Goal: Task Accomplishment & Management: Use online tool/utility

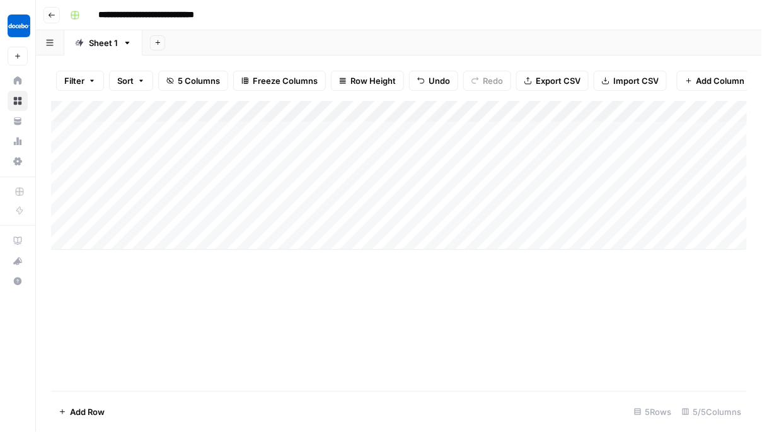
click at [379, 110] on div "Add Column" at bounding box center [399, 175] width 696 height 149
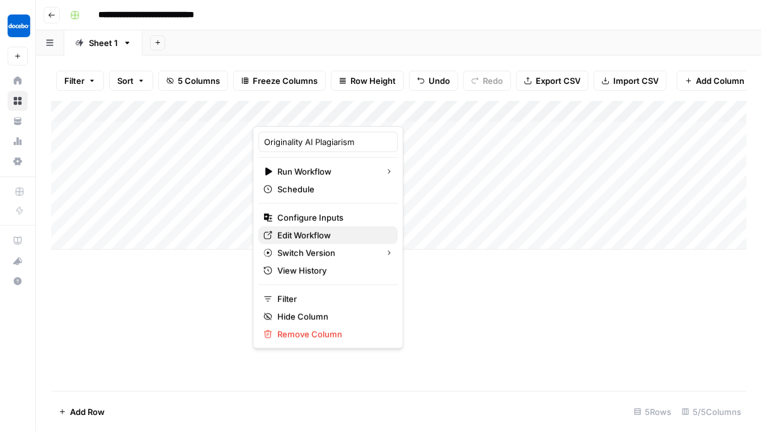
click at [309, 239] on span "Edit Workflow" at bounding box center [332, 235] width 110 height 13
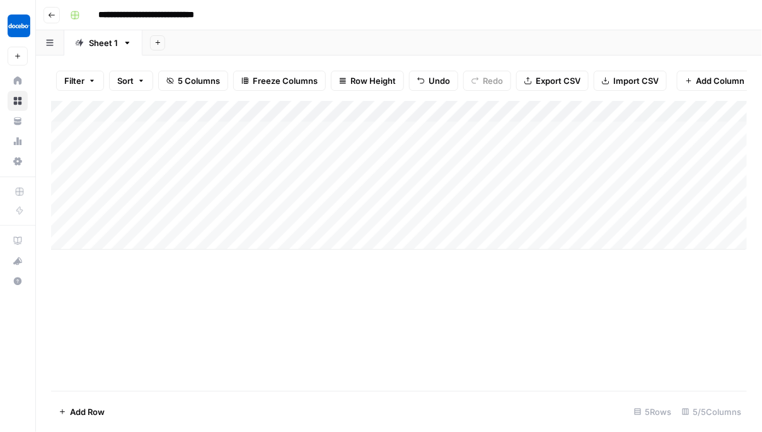
click at [212, 175] on div "Add Column" at bounding box center [399, 175] width 696 height 149
type textarea "**********"
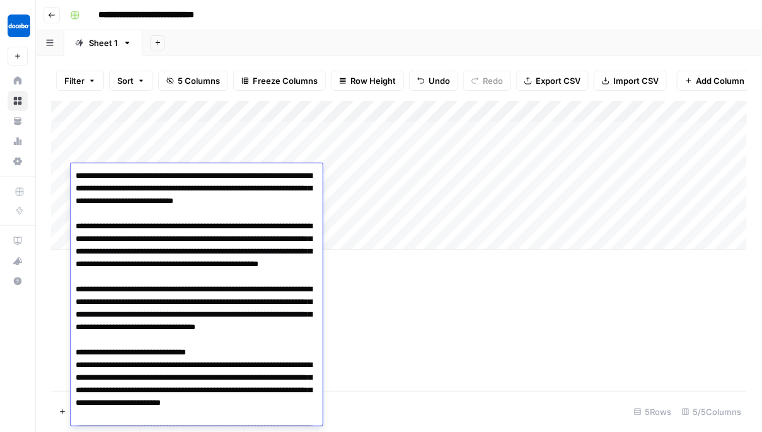
scroll to position [5867, 0]
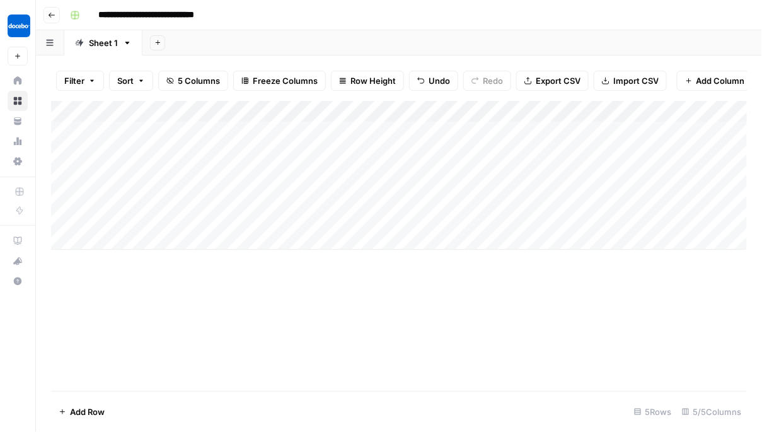
click at [277, 167] on div "Add Column" at bounding box center [399, 175] width 696 height 149
click at [323, 170] on div "Add Column" at bounding box center [399, 175] width 696 height 149
click at [553, 172] on div "Add Column" at bounding box center [399, 186] width 696 height 170
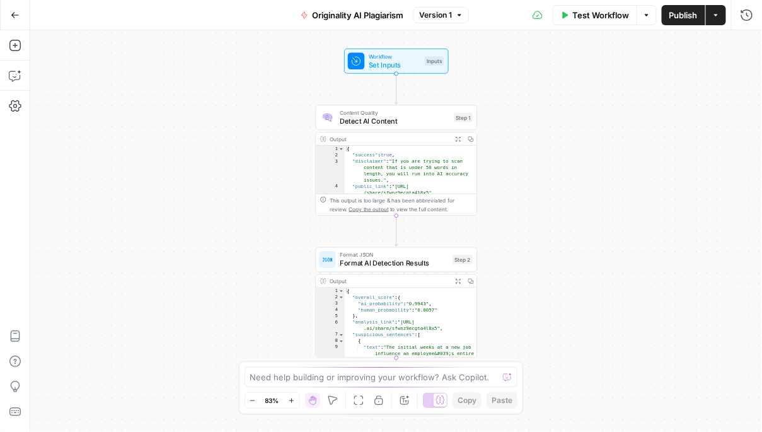
click at [359, 113] on span "Content Quality" at bounding box center [395, 112] width 110 height 8
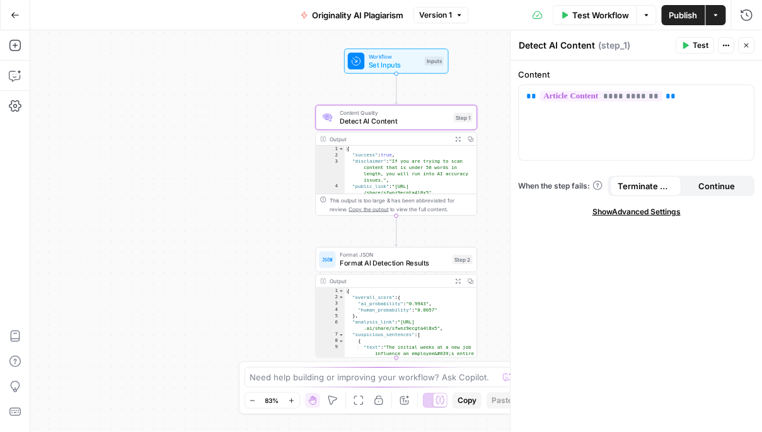
type textarea "**********"
click at [422, 178] on div "{ "success" : true , "disclaimer" : "If you are trying to scan content that is …" at bounding box center [411, 177] width 132 height 62
